Goal: Submit feedback/report problem: Submit feedback/report problem

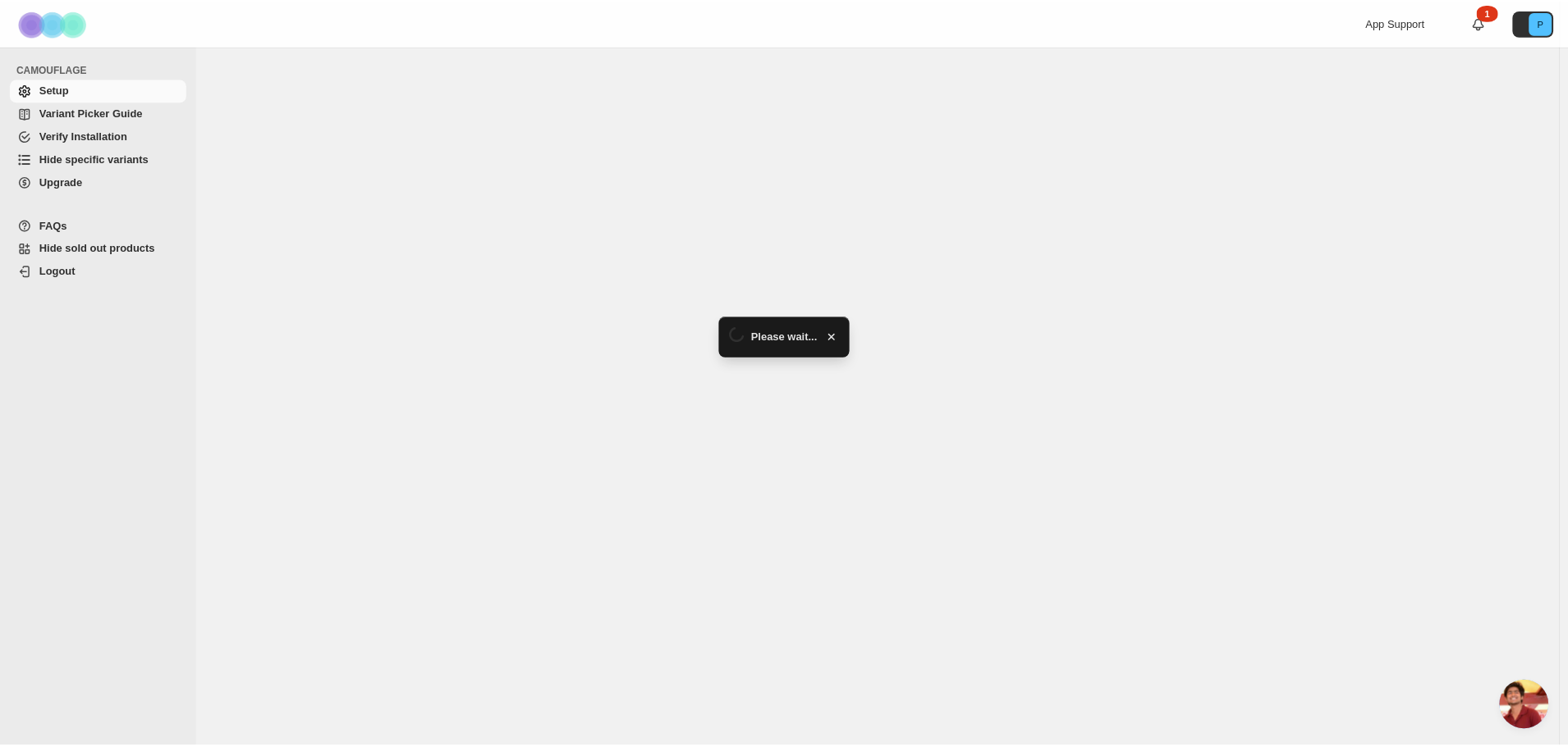
scroll to position [4401, 0]
select select "******"
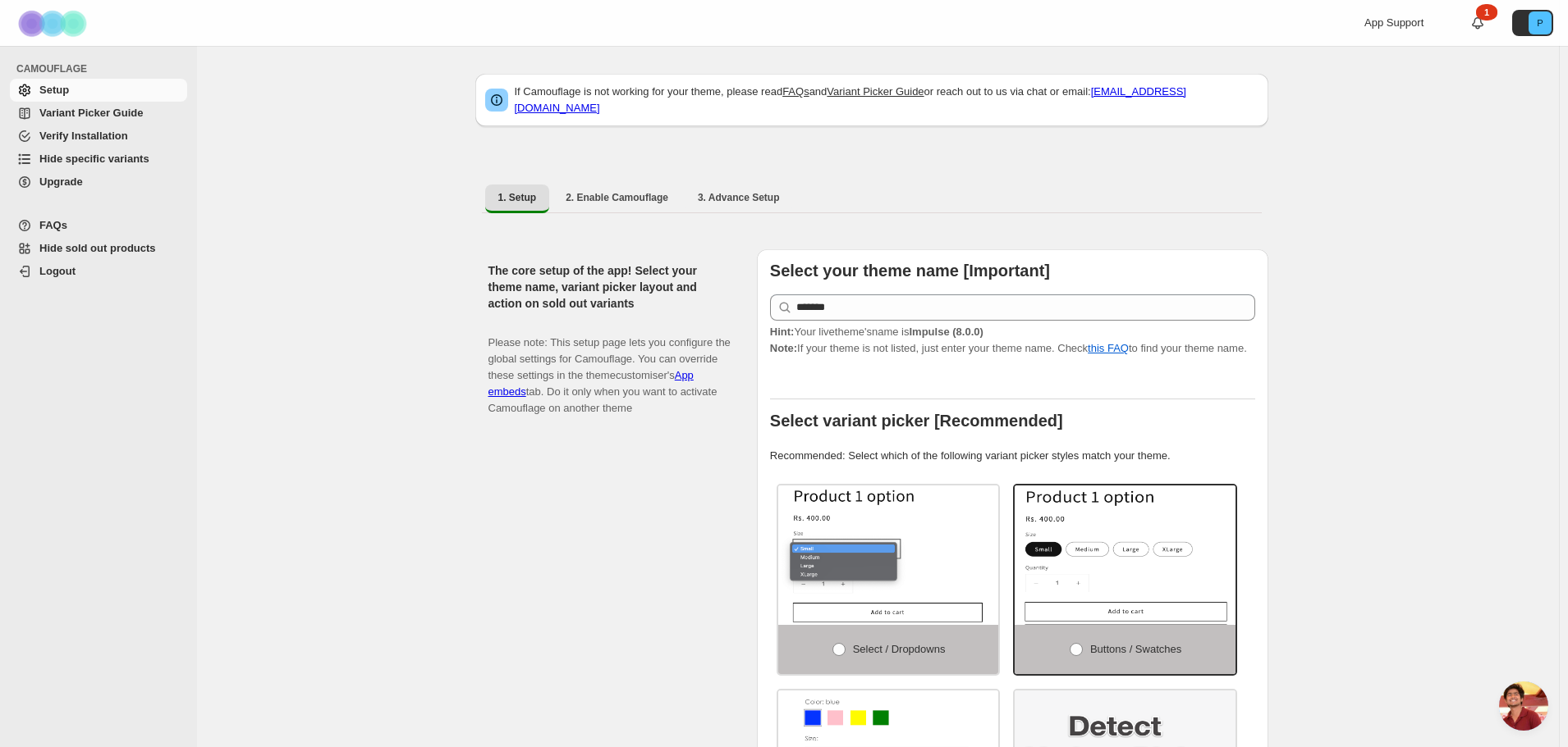
click at [1518, 713] on span "Open chat" at bounding box center [1523, 706] width 50 height 50
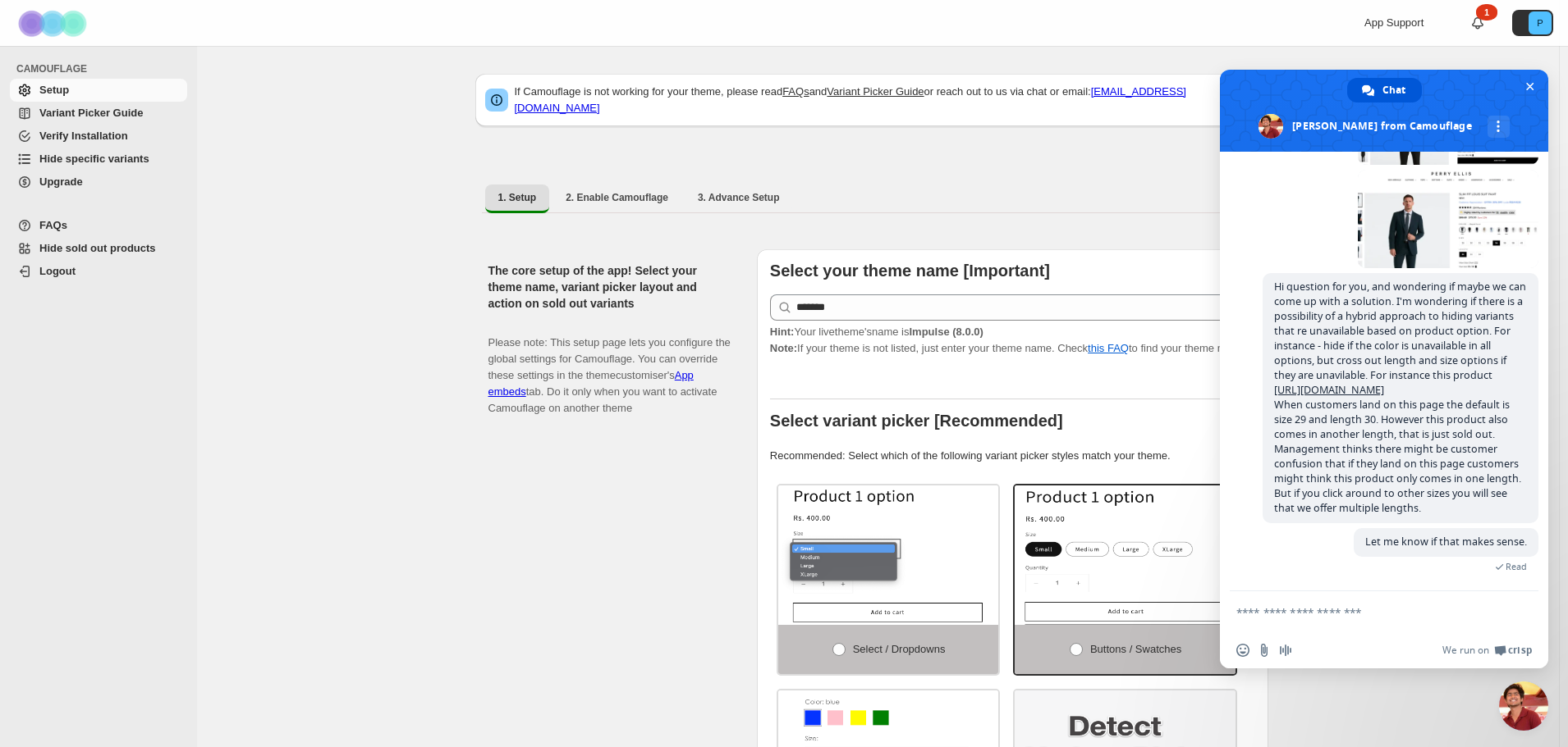
click at [1295, 613] on textarea "Compose your message..." at bounding box center [1366, 612] width 259 height 15
click at [1290, 610] on textarea "Compose your message..." at bounding box center [1366, 612] width 259 height 15
click at [1487, 15] on div "1" at bounding box center [1486, 12] width 22 height 17
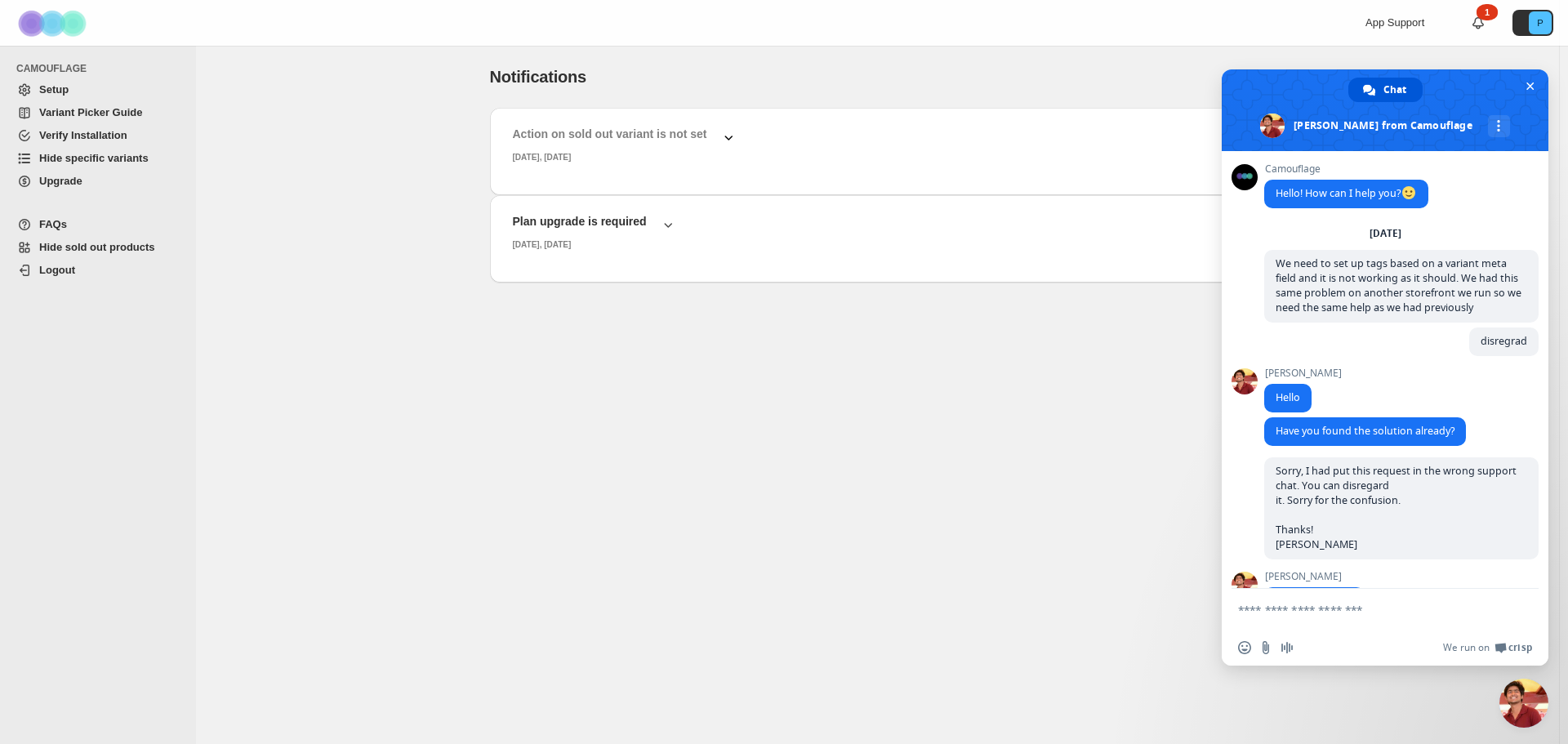
scroll to position [4383, 0]
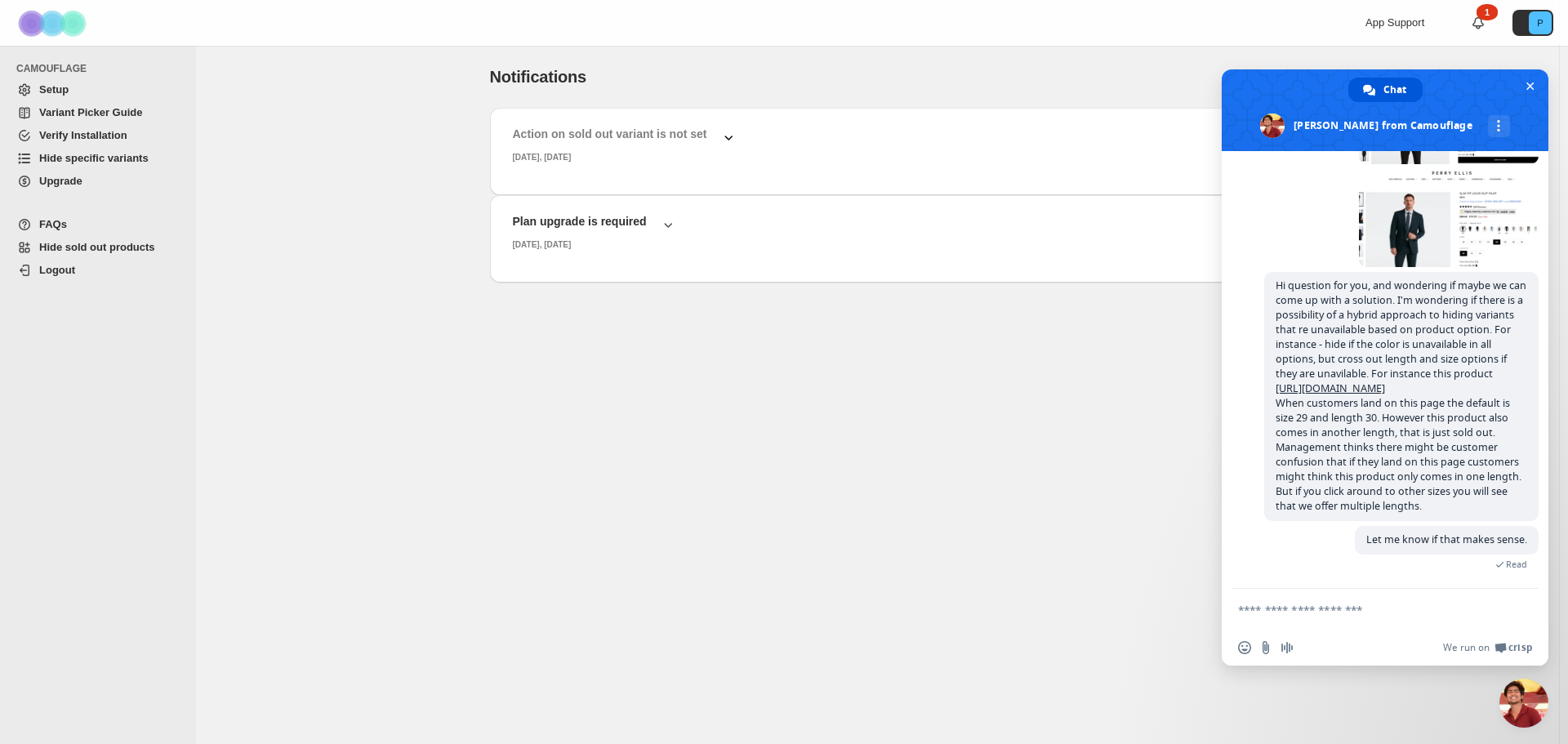
click at [720, 134] on icon "button" at bounding box center [728, 137] width 16 height 16
